Goal: Navigation & Orientation: Find specific page/section

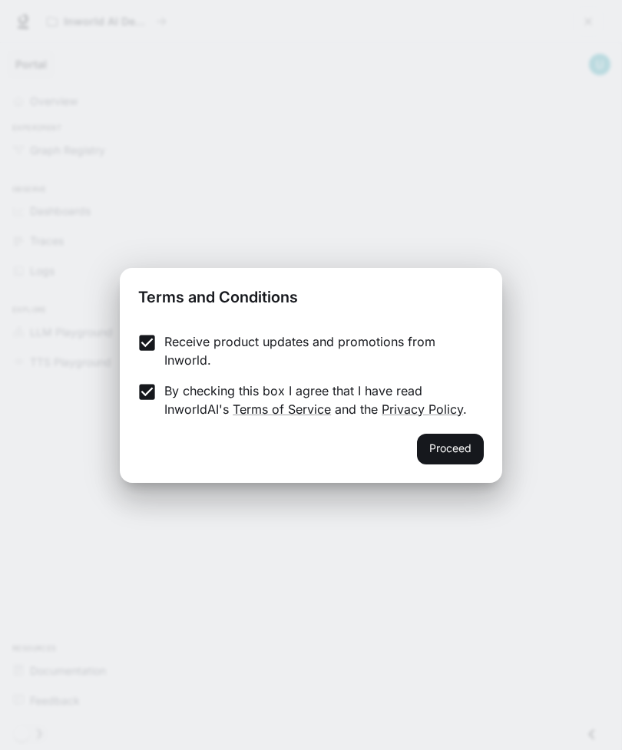
click at [476, 444] on button "Proceed" at bounding box center [450, 449] width 67 height 31
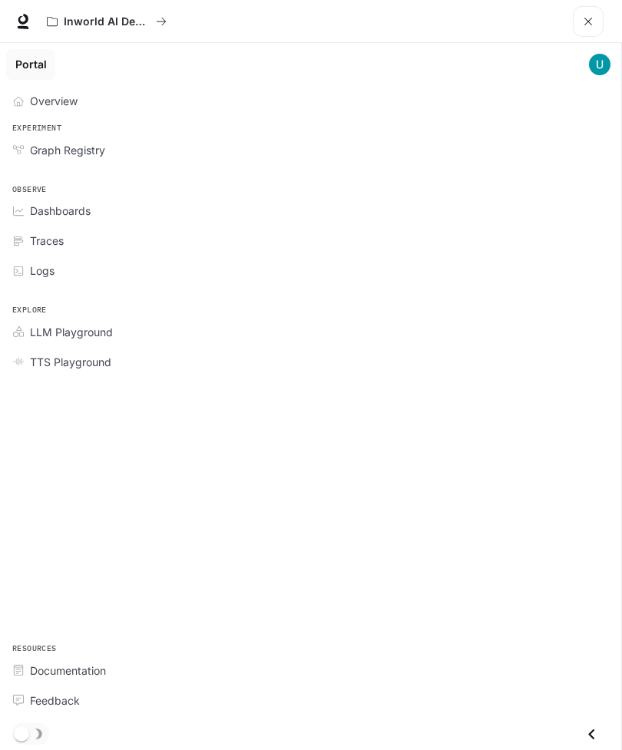
click at [5, 21] on div "Inworld AI Demos Documentation Documentation" at bounding box center [311, 21] width 622 height 43
click at [28, 111] on link "Overview" at bounding box center [310, 101] width 609 height 27
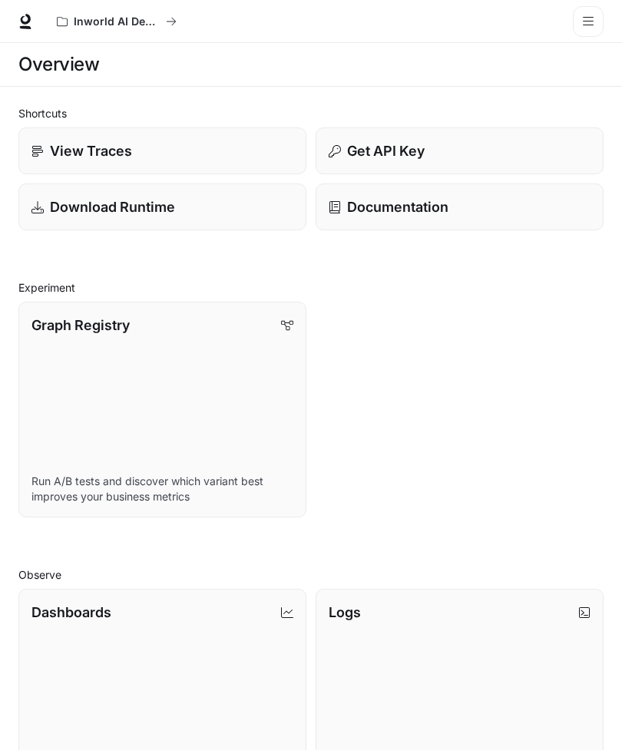
click at [10, 22] on div at bounding box center [25, 21] width 50 height 21
click at [584, 15] on button "open drawer" at bounding box center [588, 21] width 31 height 31
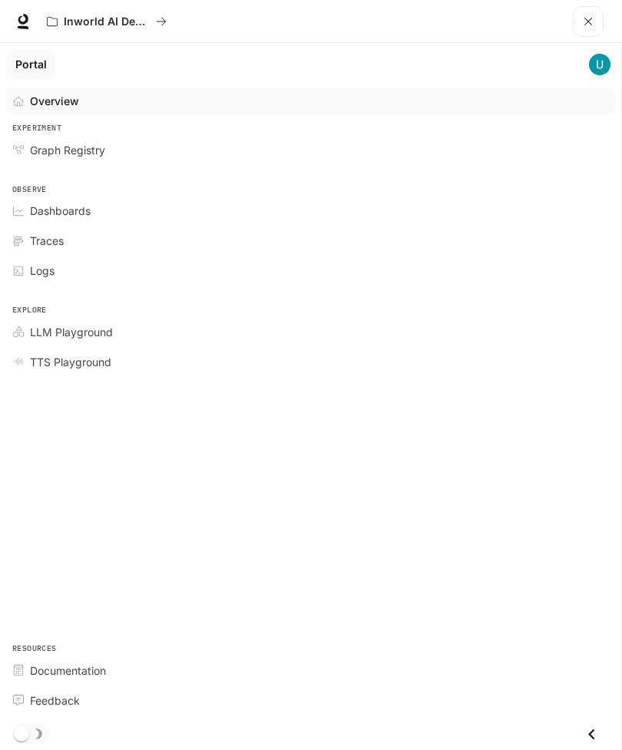
click at [65, 97] on span "Overview" at bounding box center [54, 101] width 49 height 16
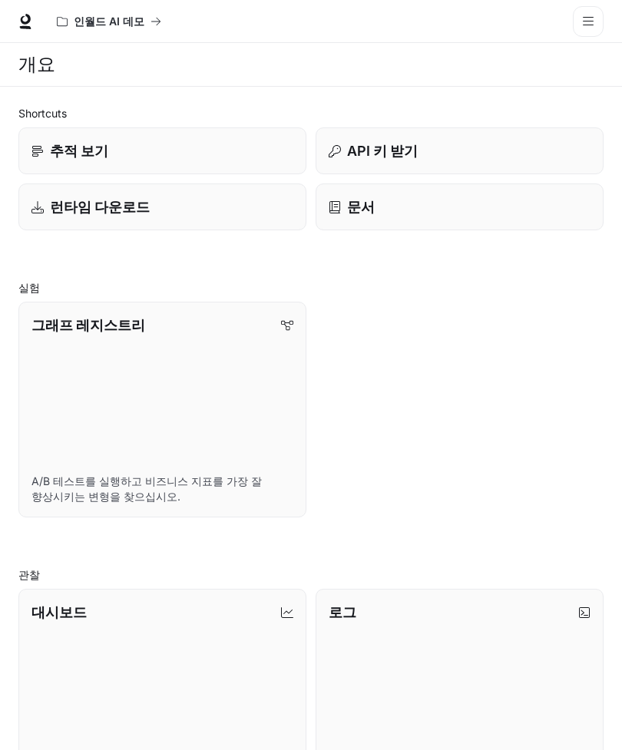
click at [33, 20] on link at bounding box center [25, 21] width 21 height 21
click at [596, 23] on button "서랍을 열다" at bounding box center [588, 21] width 31 height 31
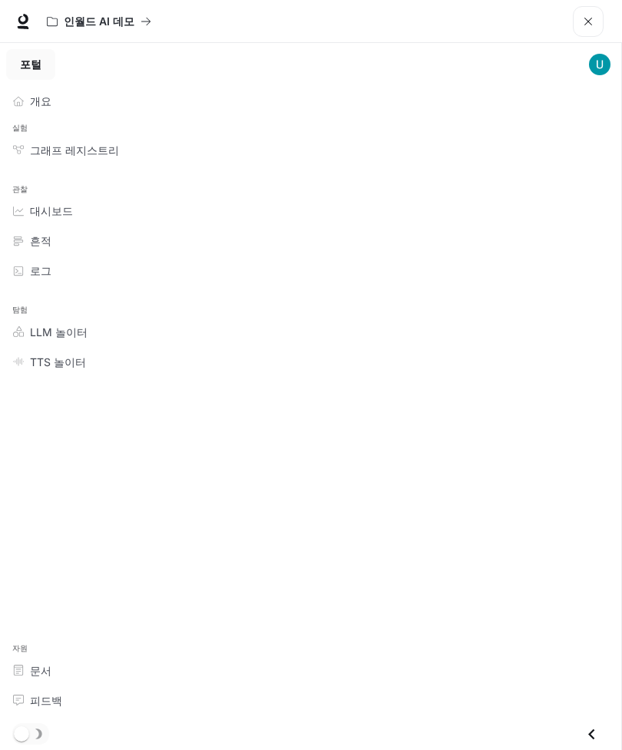
click at [590, 67] on img "메인 메뉴 서랍" at bounding box center [599, 64] width 21 height 21
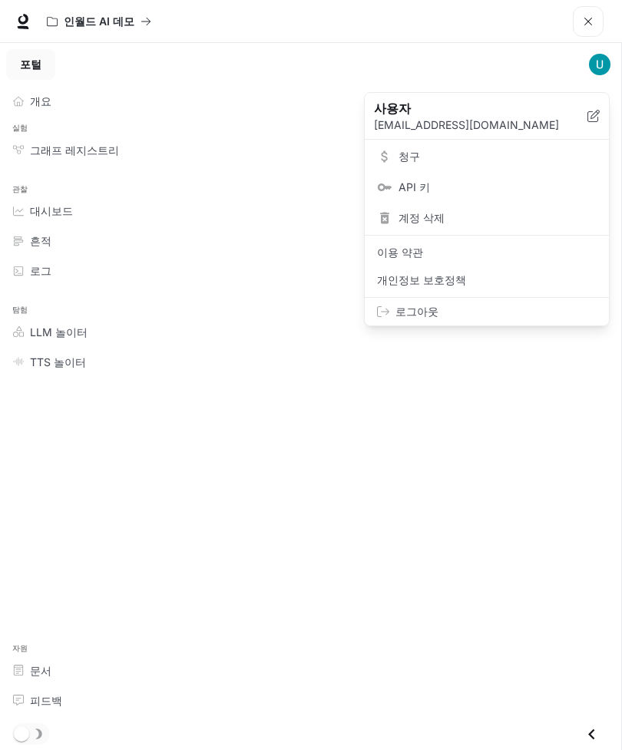
click at [442, 310] on span "로그아웃" at bounding box center [495, 311] width 201 height 15
